Goal: Transaction & Acquisition: Download file/media

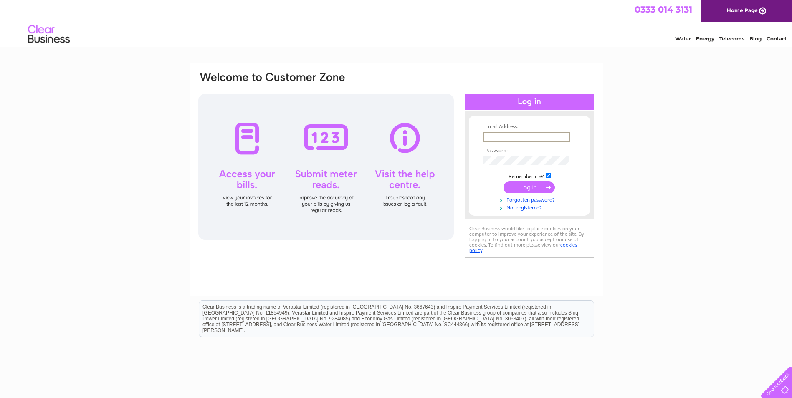
click at [531, 138] on input "text" at bounding box center [526, 137] width 87 height 10
type input "ELITEWINDOWSLTD@AOL.COM"
click at [503, 182] on input "submit" at bounding box center [528, 188] width 51 height 12
click at [538, 187] on input "submit" at bounding box center [528, 188] width 51 height 12
click at [538, 187] on input "submit" at bounding box center [528, 187] width 51 height 12
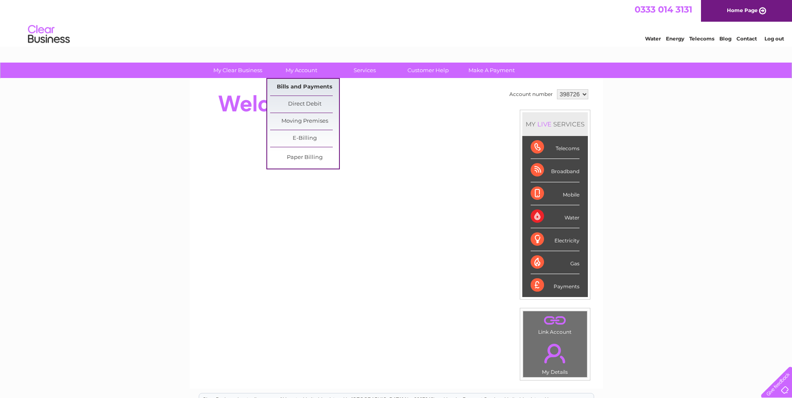
click at [301, 84] on link "Bills and Payments" at bounding box center [304, 87] width 69 height 17
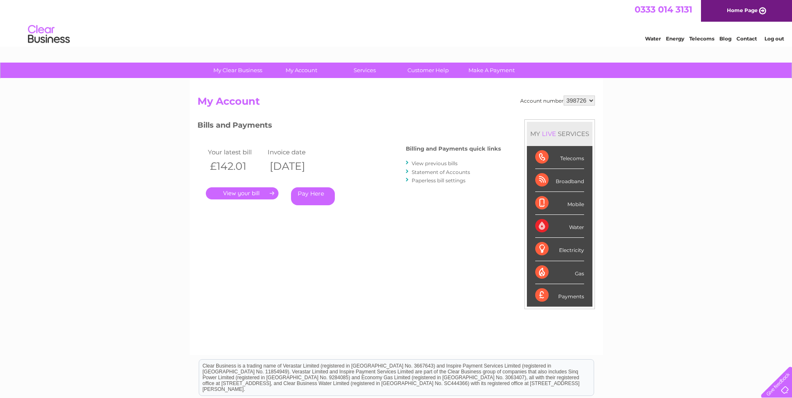
click at [262, 196] on link "." at bounding box center [242, 193] width 73 height 12
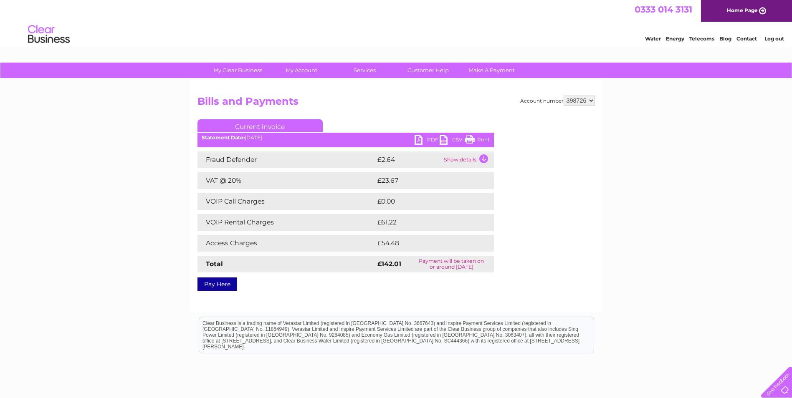
click at [435, 138] on link "PDF" at bounding box center [427, 141] width 25 height 12
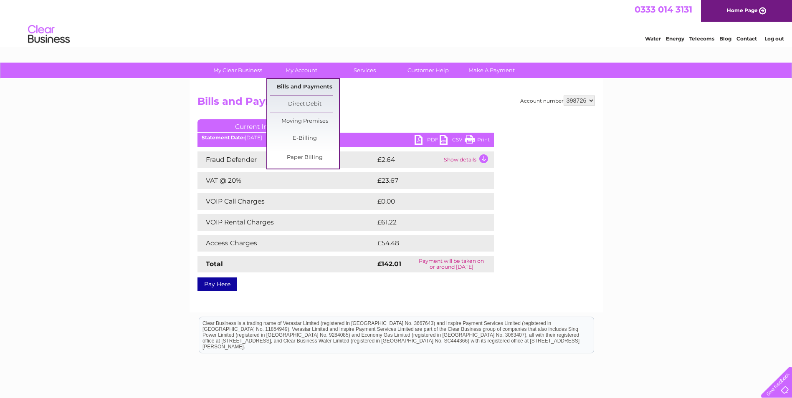
click at [298, 84] on link "Bills and Payments" at bounding box center [304, 87] width 69 height 17
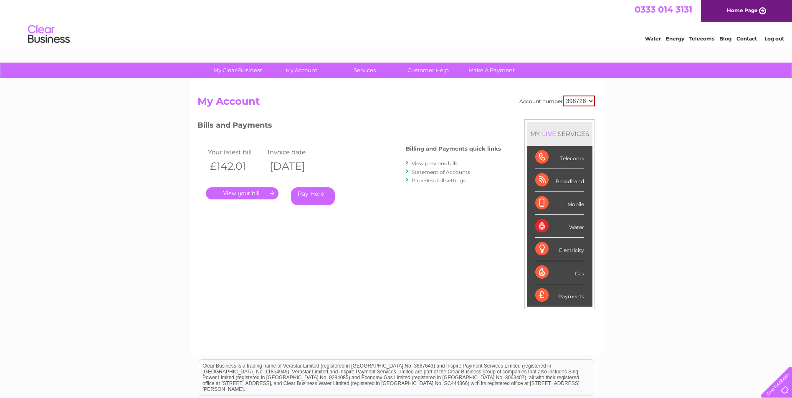
click at [431, 164] on link "View previous bills" at bounding box center [435, 163] width 46 height 6
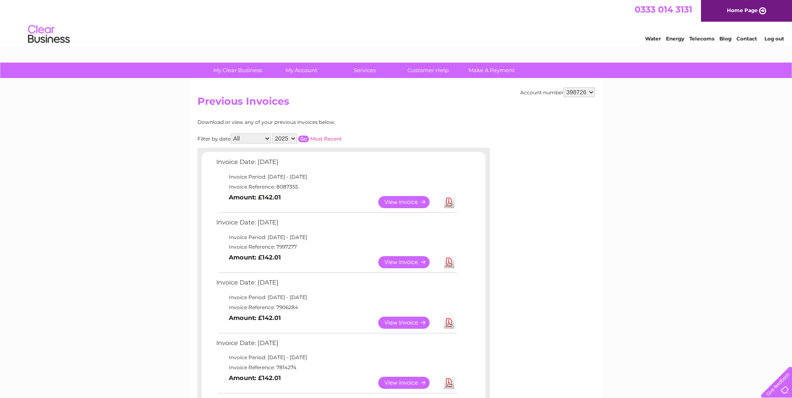
click at [449, 263] on link "Download" at bounding box center [449, 262] width 10 height 12
click at [448, 325] on link "Download" at bounding box center [449, 323] width 10 height 12
click at [773, 40] on link "Log out" at bounding box center [774, 38] width 20 height 6
